Goal: Task Accomplishment & Management: Use online tool/utility

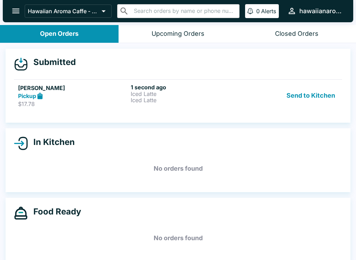
scroll to position [6, 0]
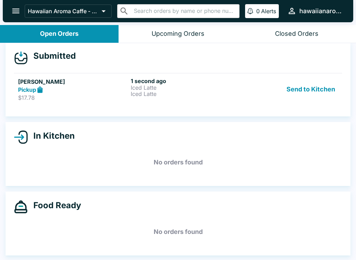
click at [311, 85] on button "Send to Kitchen" at bounding box center [310, 89] width 54 height 24
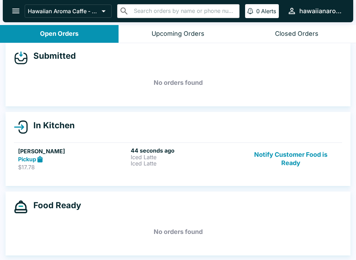
click at [147, 165] on p "Iced Latte" at bounding box center [186, 163] width 110 height 6
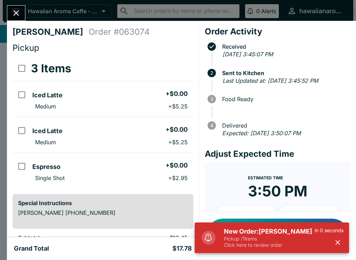
click at [16, 9] on icon "Close" at bounding box center [15, 12] width 9 height 9
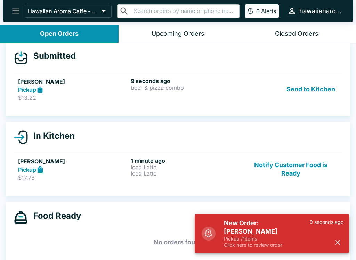
click at [155, 91] on div "9 seconds ago beer & pizza combo" at bounding box center [186, 89] width 110 height 24
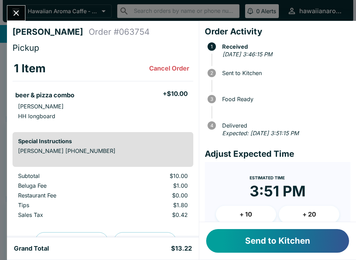
click at [262, 246] on button "Send to Kitchen" at bounding box center [277, 241] width 143 height 24
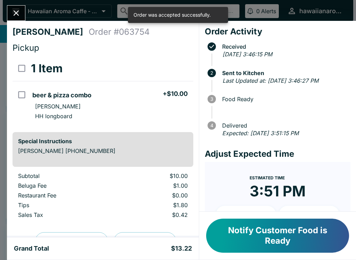
click at [13, 17] on icon "Close" at bounding box center [15, 12] width 9 height 9
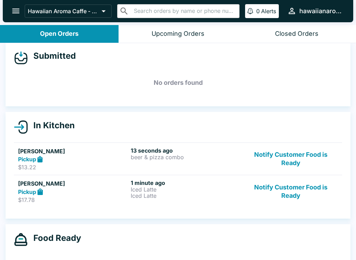
click at [156, 186] on p "Iced Latte" at bounding box center [186, 189] width 110 height 6
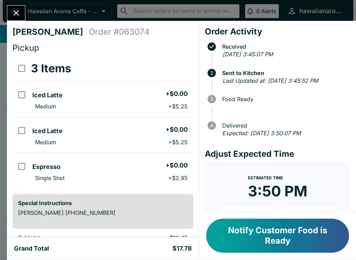
click at [14, 13] on icon "Close" at bounding box center [15, 12] width 9 height 9
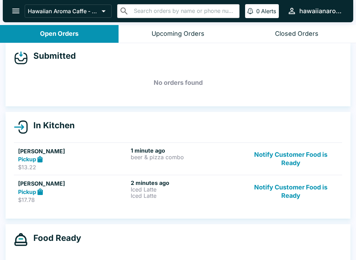
click at [126, 157] on div "Pickup" at bounding box center [73, 159] width 110 height 8
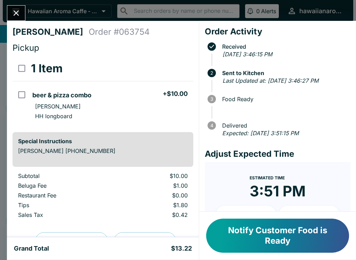
click at [263, 235] on button "Notify Customer Food is Ready" at bounding box center [277, 235] width 143 height 34
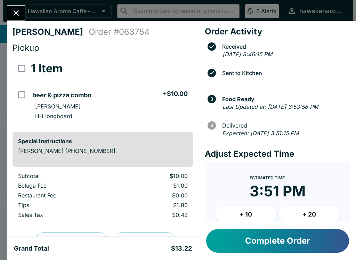
click at [14, 19] on button "Close" at bounding box center [16, 13] width 18 height 15
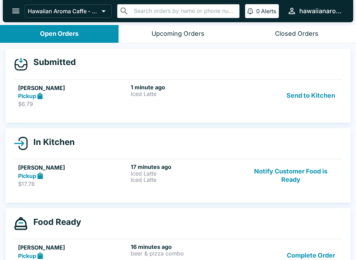
click at [320, 90] on button "Send to Kitchen" at bounding box center [310, 96] width 54 height 24
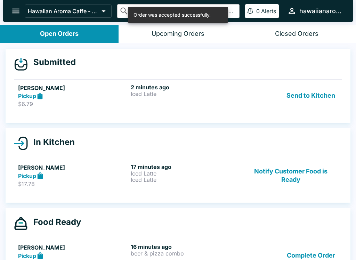
click at [297, 182] on button "Notify Customer Food is Ready" at bounding box center [290, 175] width 94 height 24
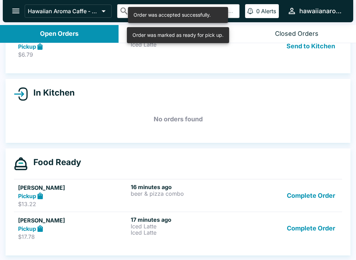
scroll to position [49, 0]
click at [306, 197] on button "Complete Order" at bounding box center [311, 195] width 54 height 24
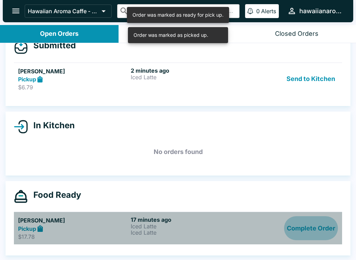
click at [300, 216] on button "Complete Order" at bounding box center [311, 228] width 54 height 24
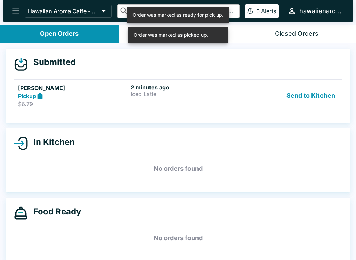
scroll to position [0, 0]
click at [210, 91] on p "Iced Latte" at bounding box center [186, 94] width 110 height 6
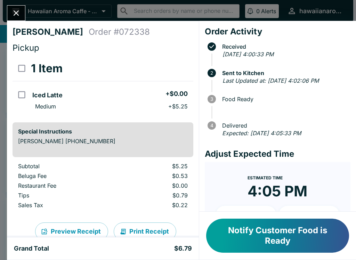
click at [257, 238] on button "Notify Customer Food is Ready" at bounding box center [277, 235] width 143 height 34
